Goal: Task Accomplishment & Management: Manage account settings

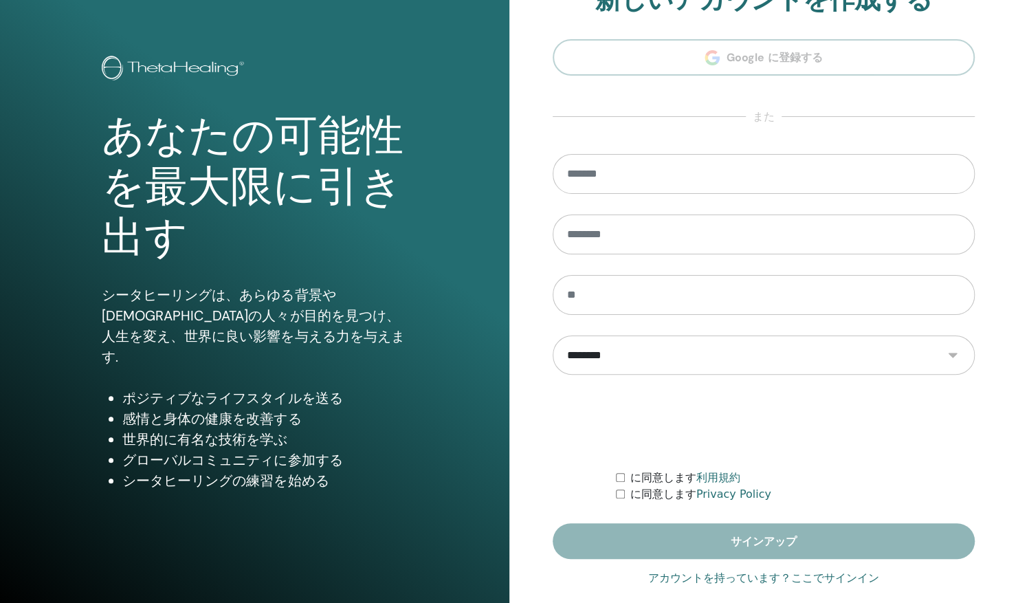
scroll to position [56, 0]
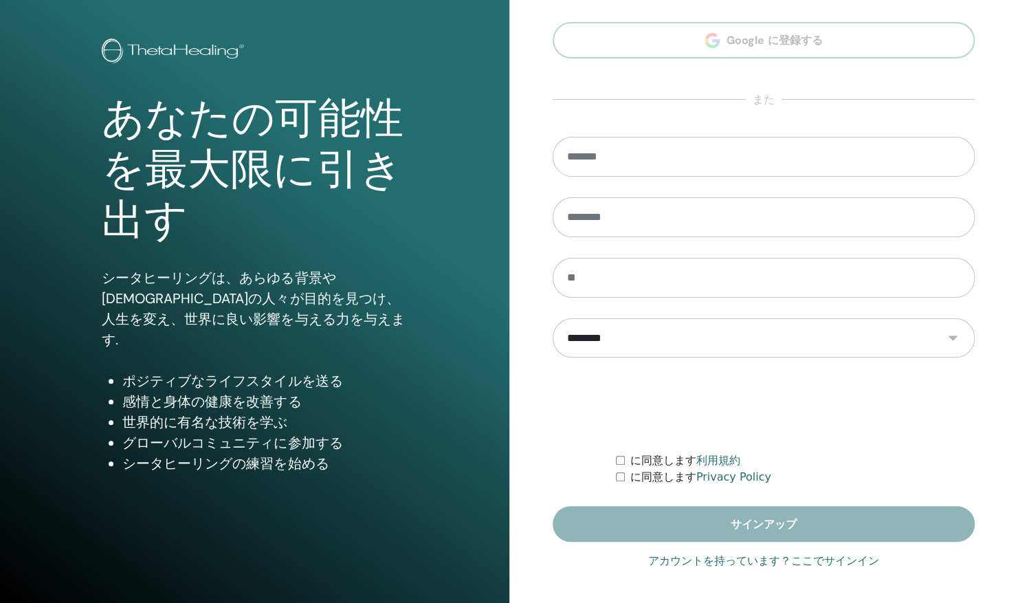
type input "**********"
click at [826, 565] on link "アカウントを持っています？ここでサインイン" at bounding box center [763, 560] width 231 height 16
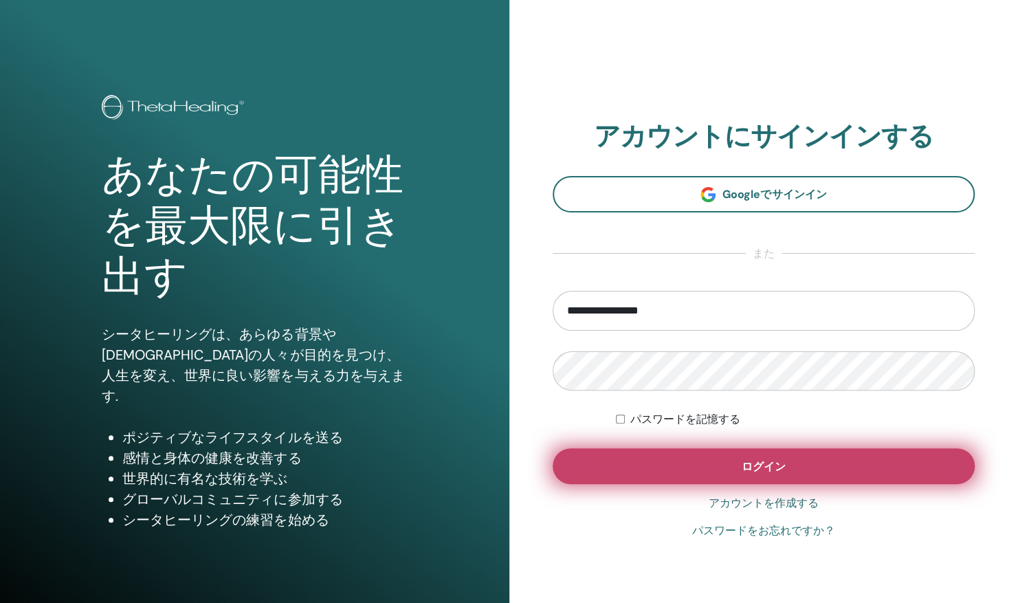
click at [834, 469] on button "ログイン" at bounding box center [763, 466] width 423 height 36
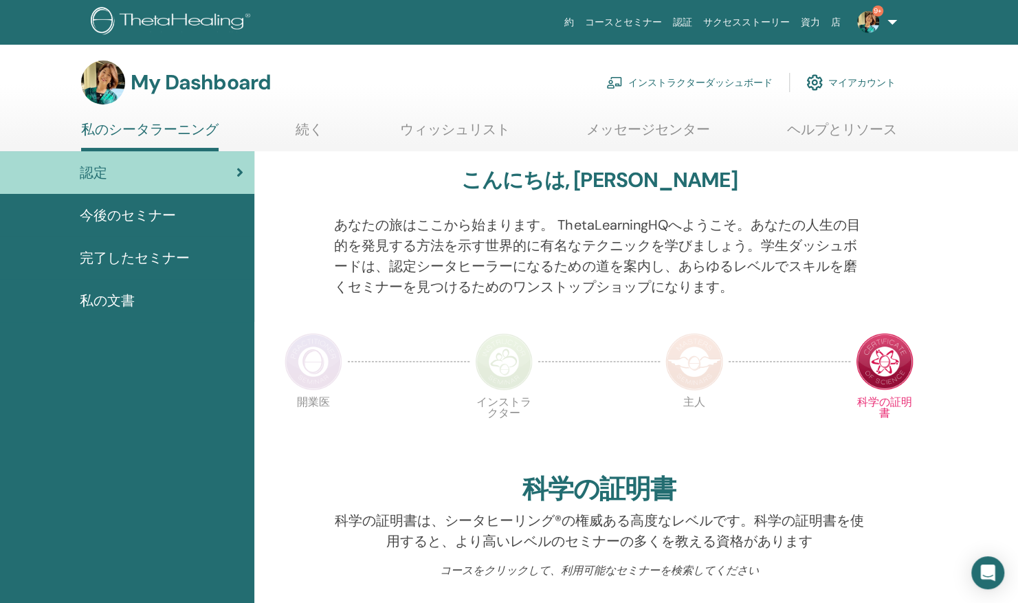
click at [695, 78] on link "インストラクターダッシュボード" at bounding box center [689, 82] width 166 height 30
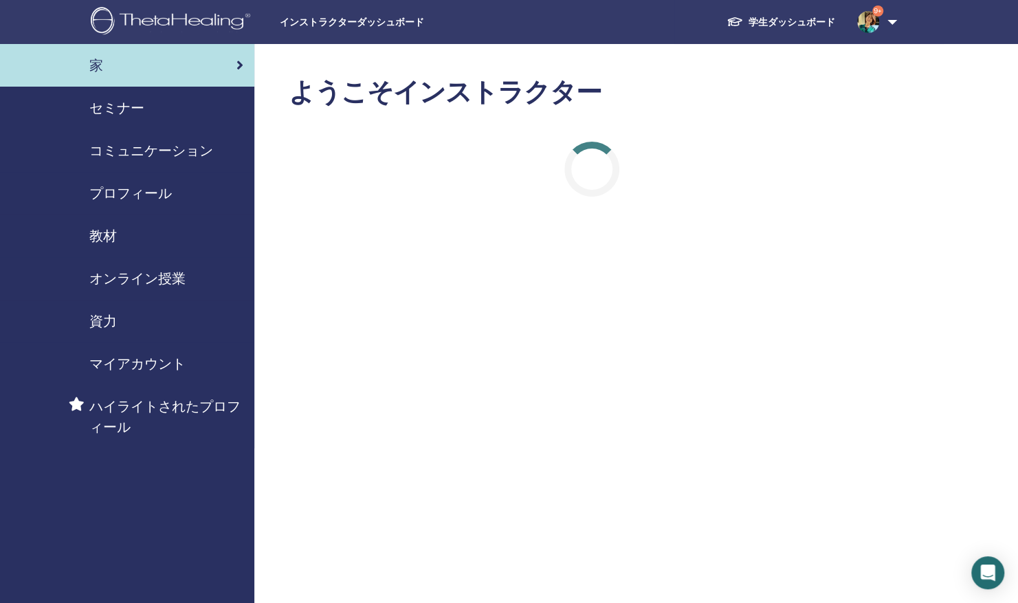
click at [128, 108] on span "セミナー" at bounding box center [116, 108] width 55 height 21
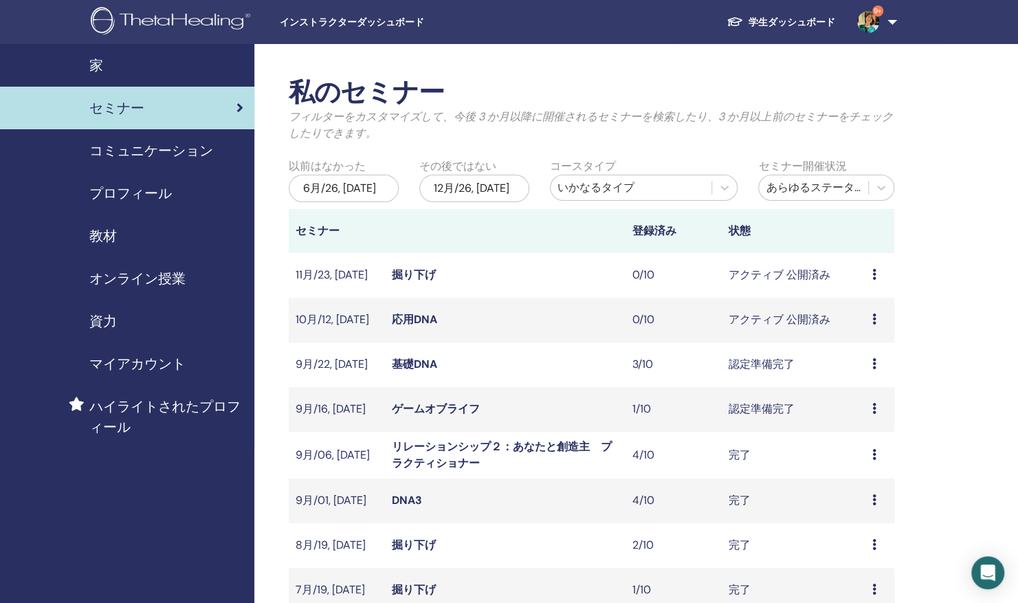
click at [410, 360] on link "基礎DNA" at bounding box center [414, 364] width 45 height 14
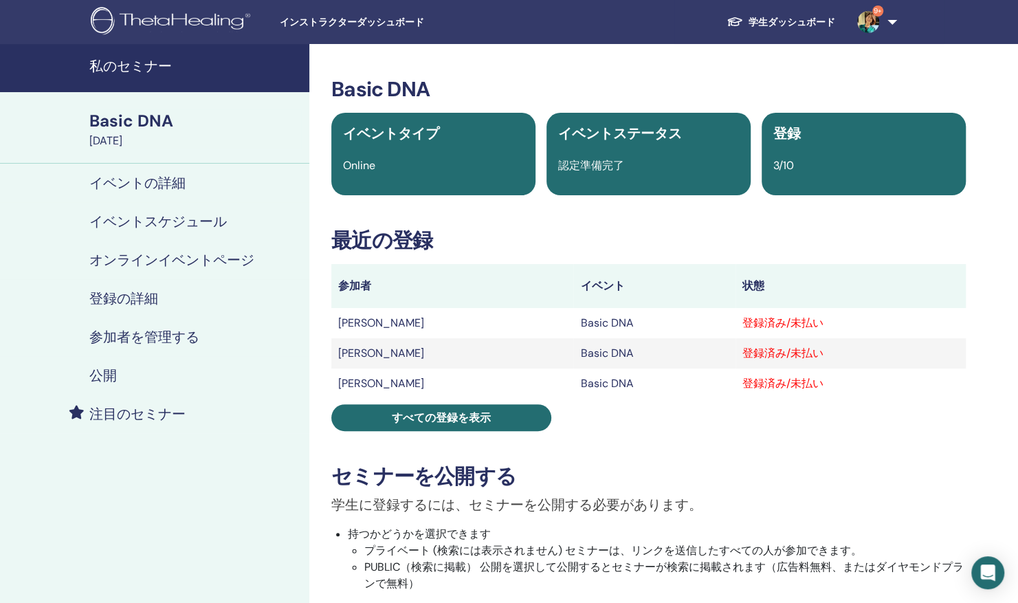
click at [177, 337] on h4 "参加者を管理する" at bounding box center [144, 336] width 110 height 16
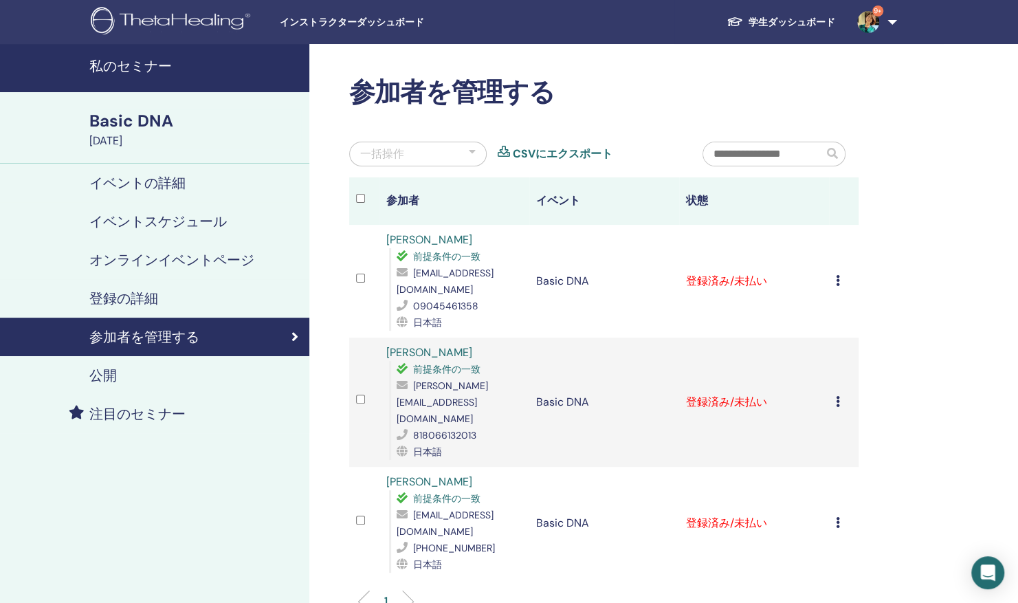
click at [834, 278] on td "登録をキャンセルする 自動認証しない 有料としてマーク 未払いとしてマーク 不在としてマーク 完了して認定する 証明書のダウンロード" at bounding box center [844, 281] width 30 height 113
click at [837, 280] on icon at bounding box center [838, 280] width 4 height 11
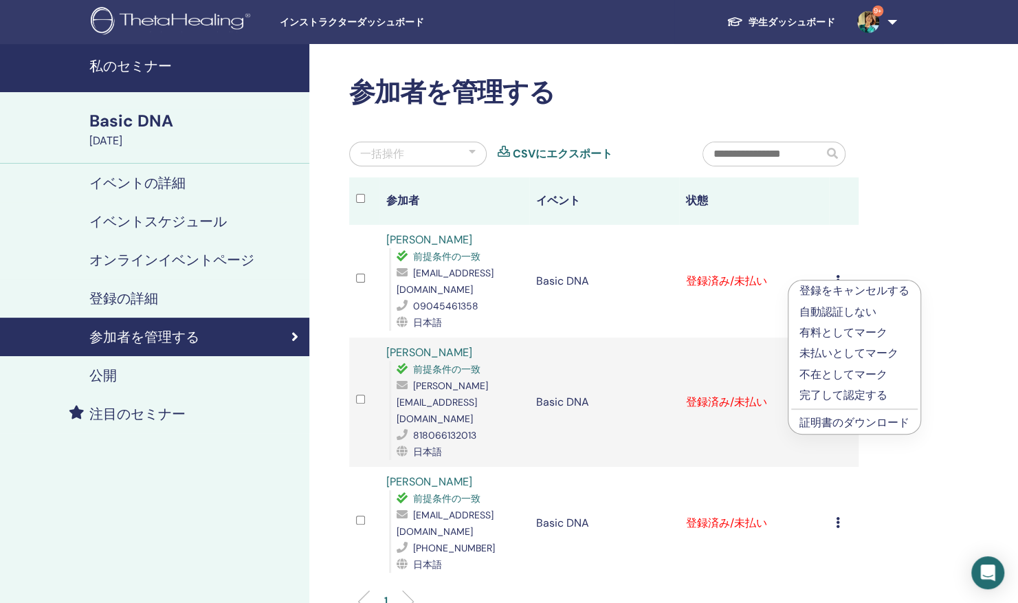
click at [840, 395] on p "完了して認定する" at bounding box center [854, 395] width 110 height 16
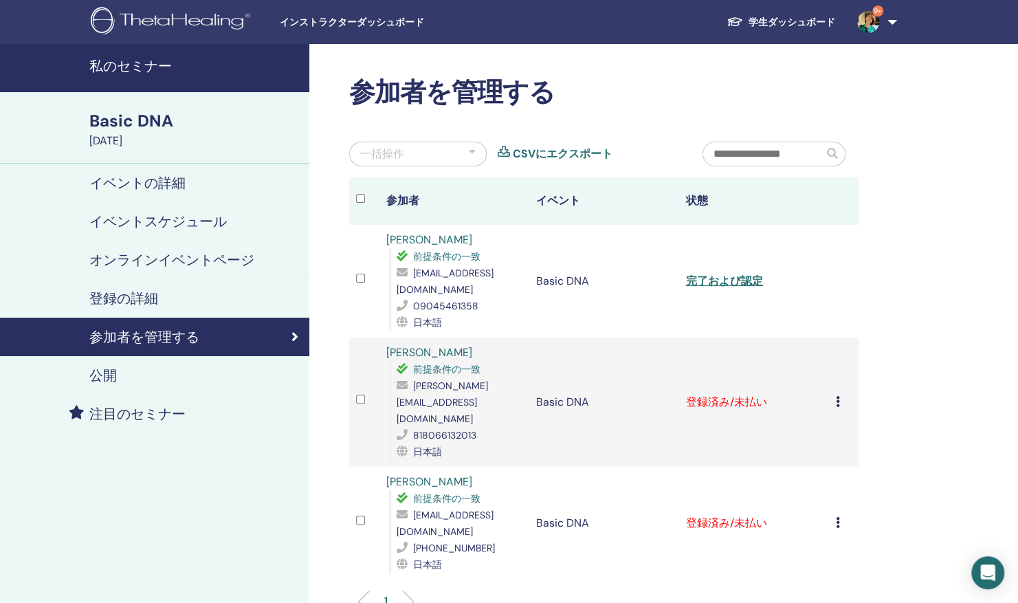
click at [838, 396] on icon at bounding box center [838, 401] width 4 height 11
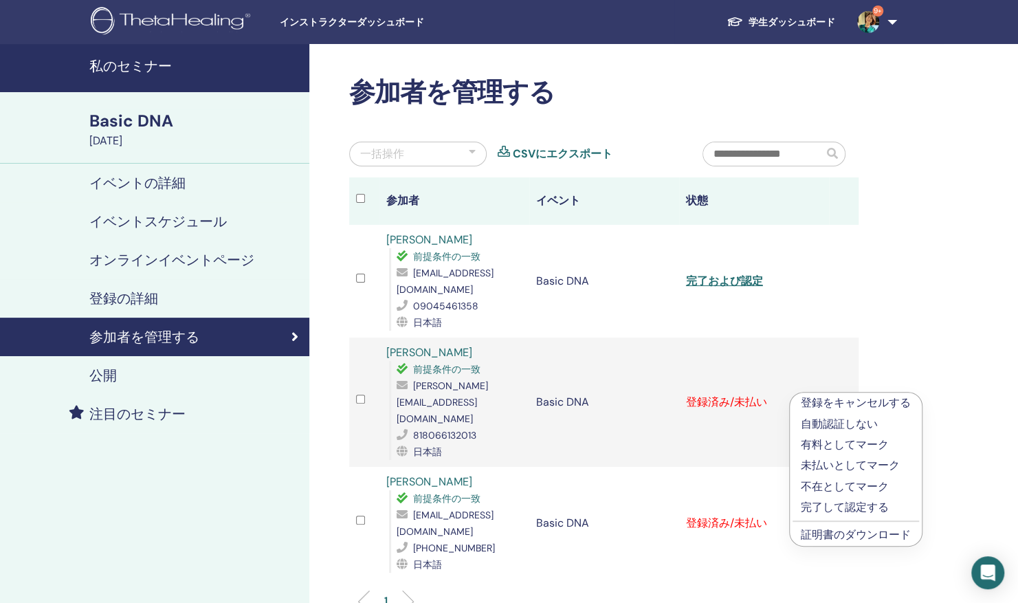
click at [829, 507] on p "完了して認定する" at bounding box center [856, 507] width 110 height 16
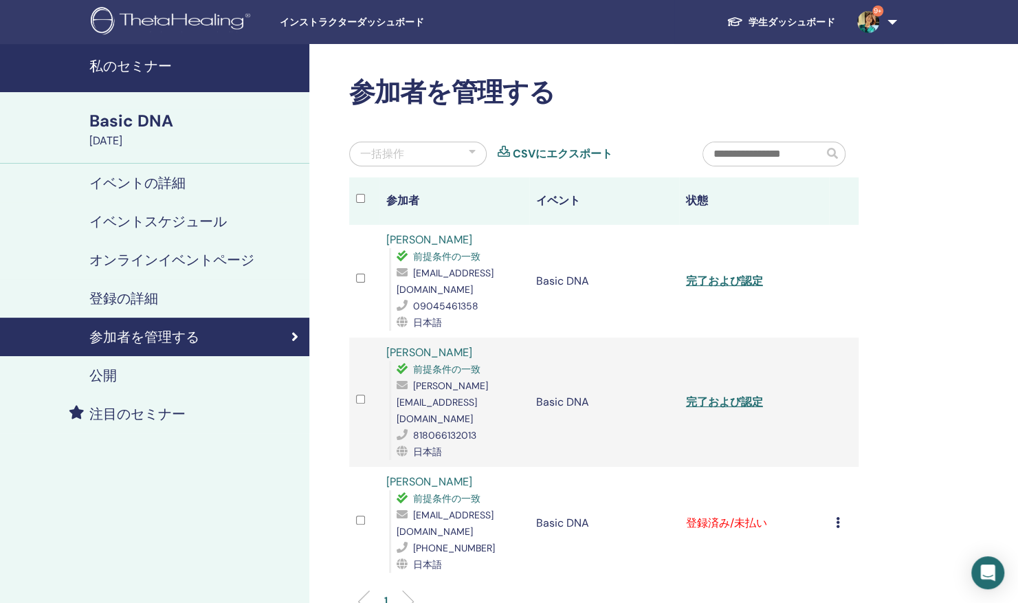
click at [838, 517] on icon at bounding box center [838, 522] width 4 height 11
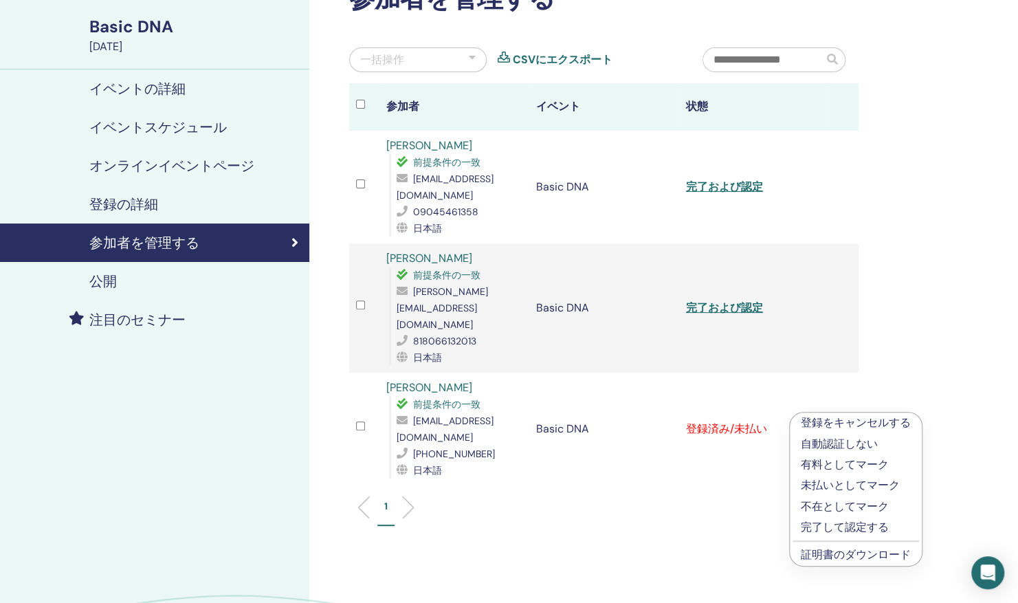
scroll to position [100, 0]
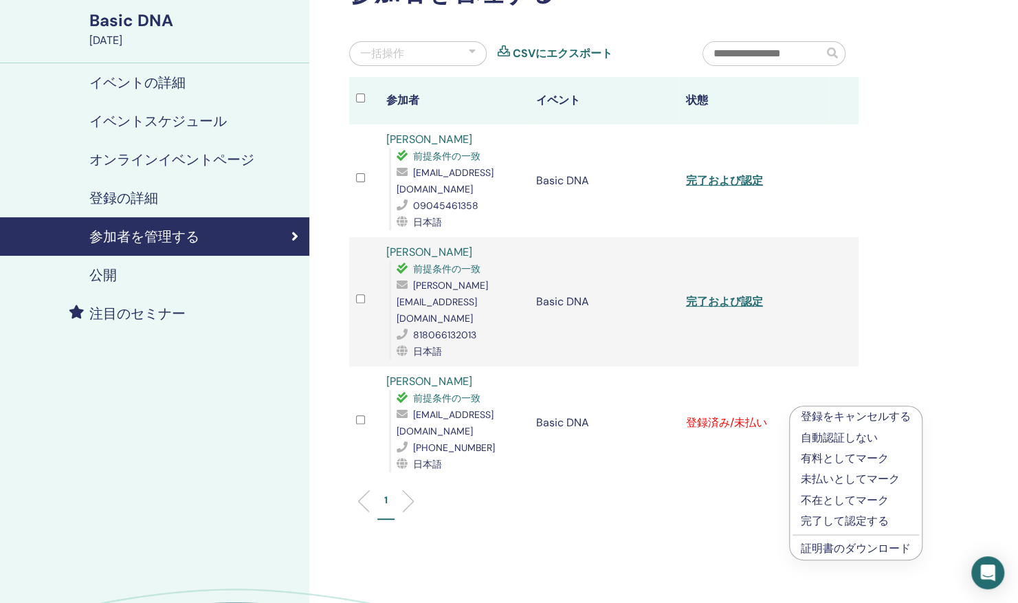
click at [834, 524] on p "完了して認定する" at bounding box center [856, 521] width 110 height 16
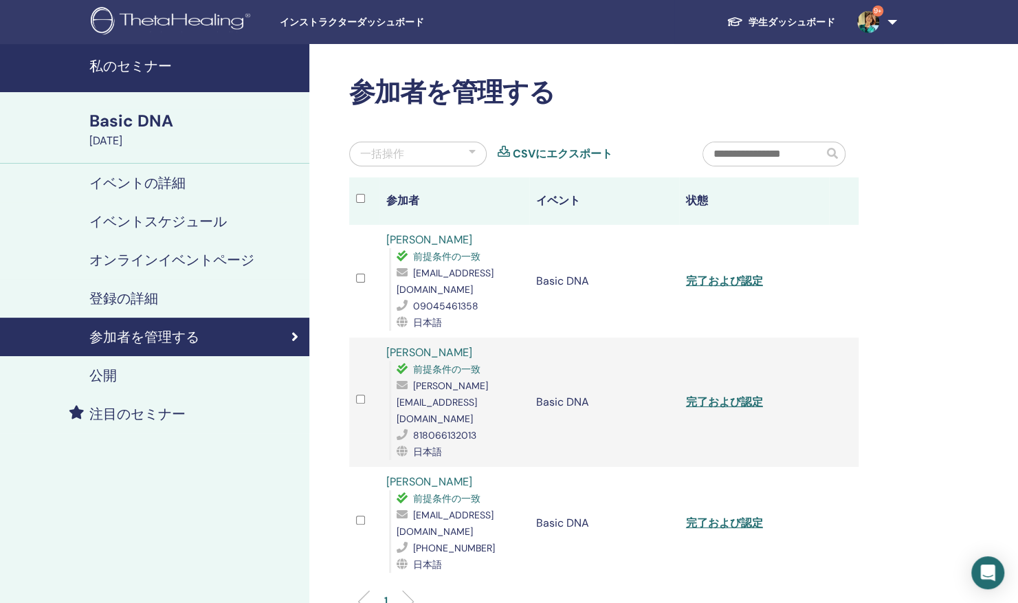
click at [167, 178] on h4 "イベントの詳細" at bounding box center [137, 183] width 96 height 16
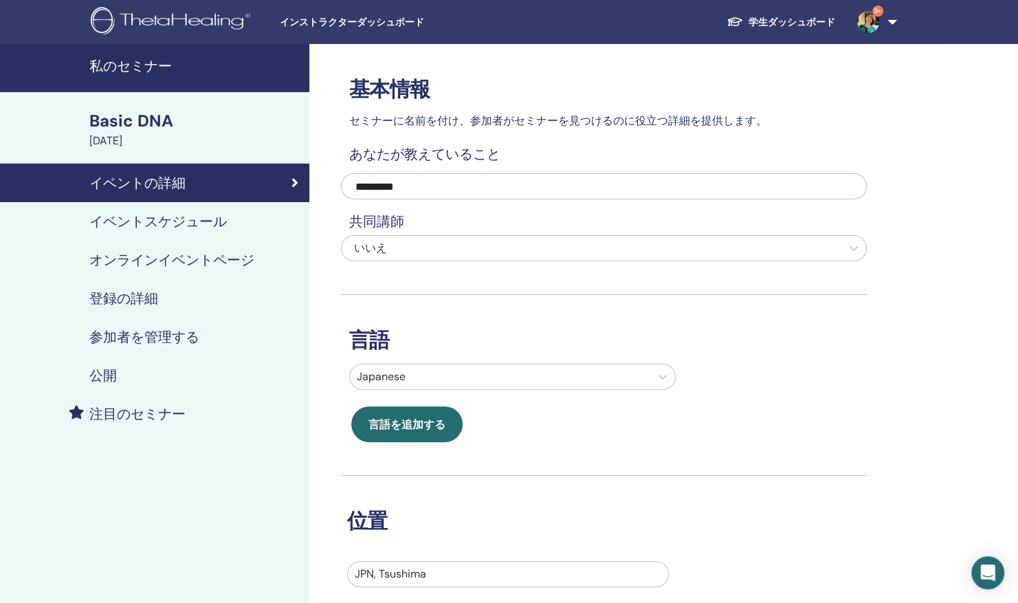
click at [176, 63] on h4 "私のセミナー" at bounding box center [195, 66] width 212 height 16
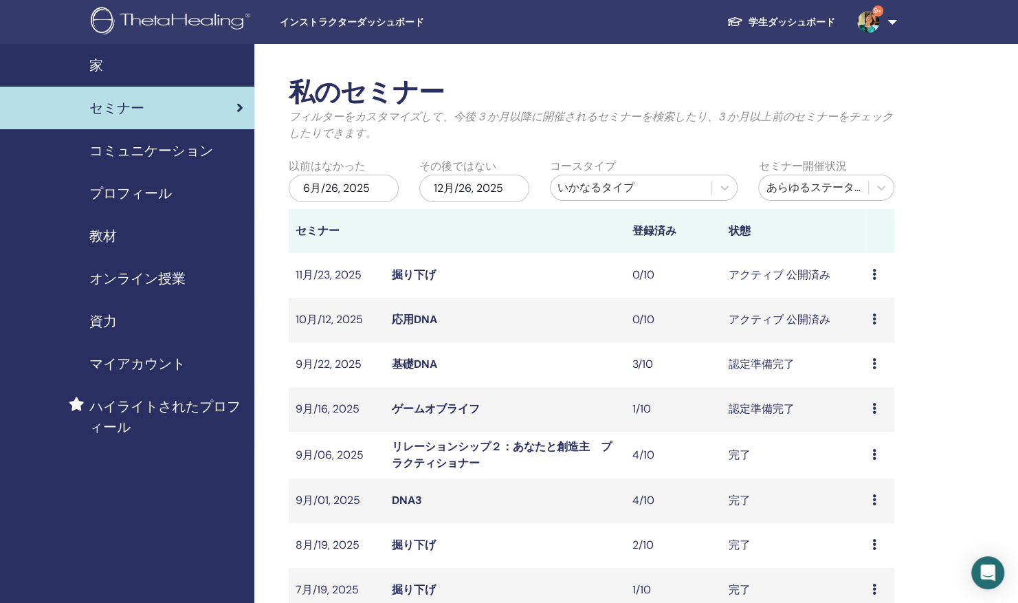
click at [783, 22] on link "学生ダッシュボード" at bounding box center [780, 22] width 131 height 25
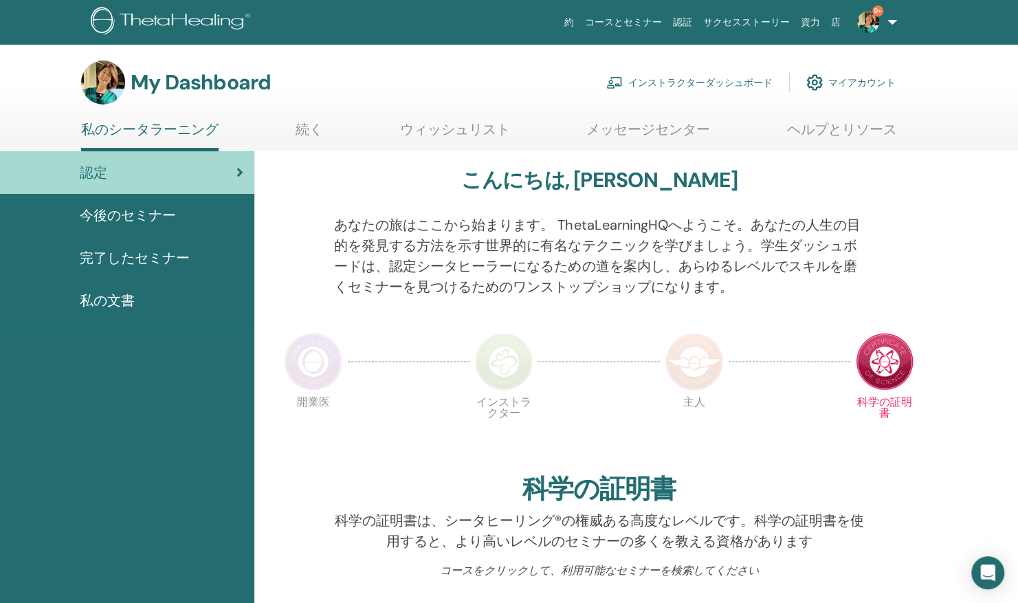
click at [186, 164] on div "認定" at bounding box center [127, 172] width 232 height 21
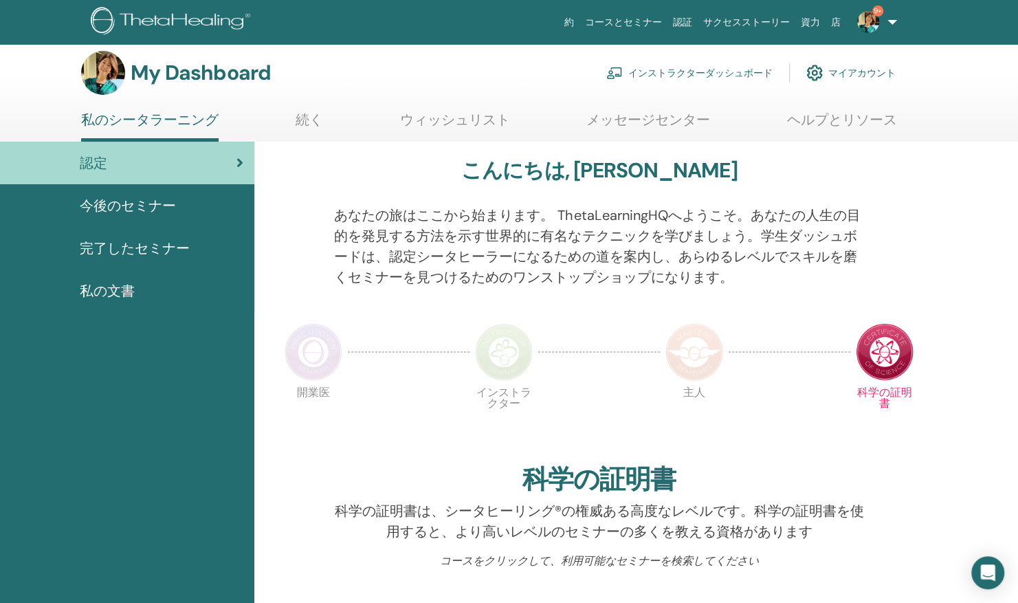
click at [165, 199] on span "今後のセミナー" at bounding box center [128, 205] width 96 height 21
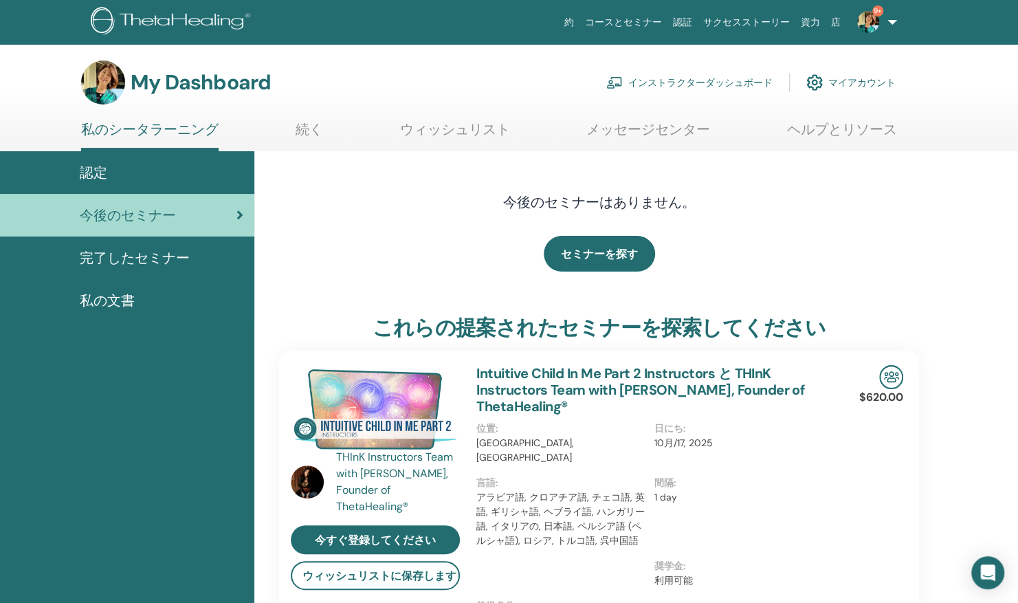
click at [157, 260] on span "完了したセミナー" at bounding box center [135, 257] width 110 height 21
